Goal: Task Accomplishment & Management: Complete application form

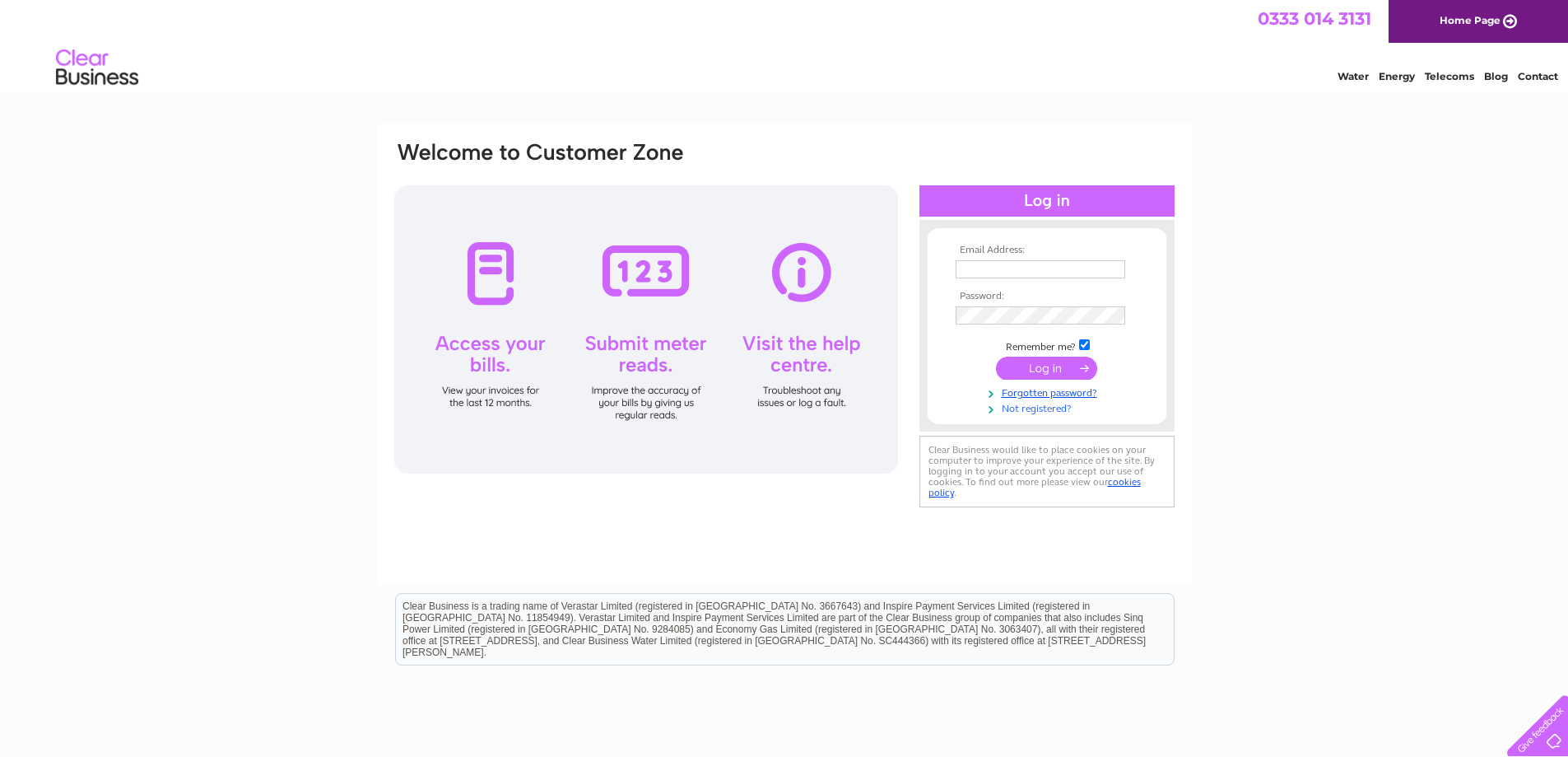
click at [1046, 408] on link "Not registered?" at bounding box center [1049, 407] width 187 height 15
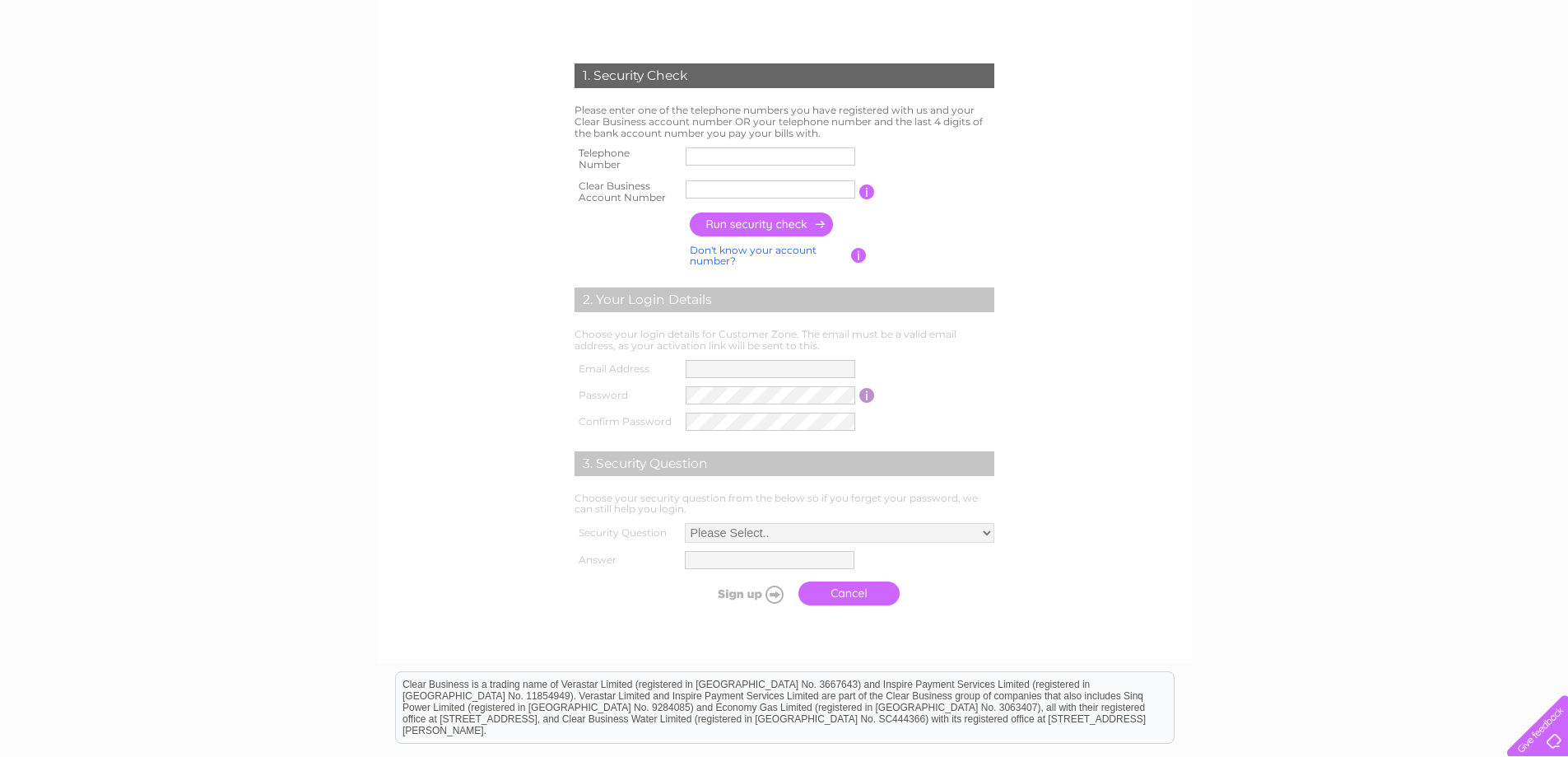
scroll to position [329, 0]
